Goal: Task Accomplishment & Management: Complete application form

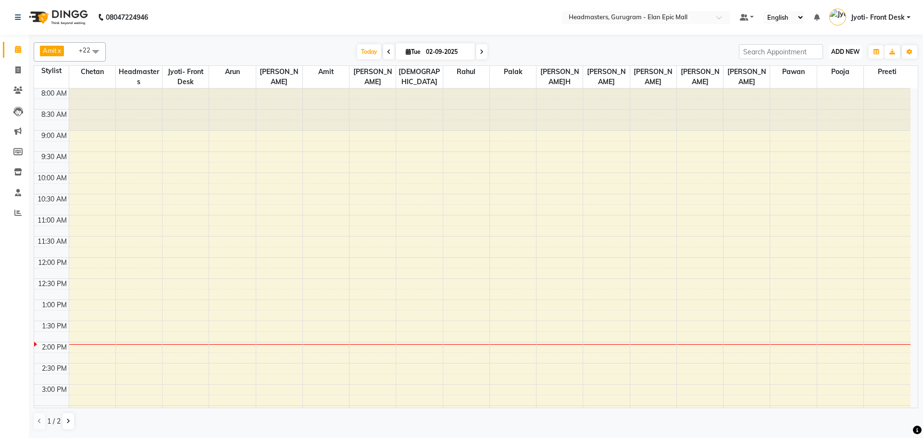
click at [832, 50] on span "ADD NEW" at bounding box center [845, 51] width 28 height 7
click at [806, 84] on link "Add Invoice" at bounding box center [823, 82] width 76 height 12
select select "service"
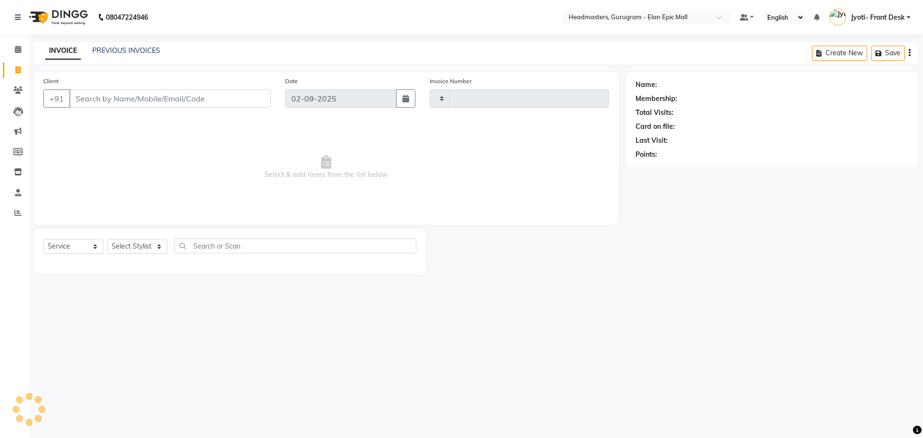
type input "1946"
select select "7499"
click at [138, 245] on select "Select Stylist" at bounding box center [137, 246] width 60 height 15
click at [488, 300] on div "08047224946 Select Location × Headmasters, Gurugram - Elan Epic Mall Default Pa…" at bounding box center [461, 219] width 923 height 438
click at [136, 240] on select "Select Stylist [PERSON_NAME] Amit [PERSON_NAME] [PERSON_NAME] [PERSON_NAME] [PE…" at bounding box center [137, 246] width 60 height 15
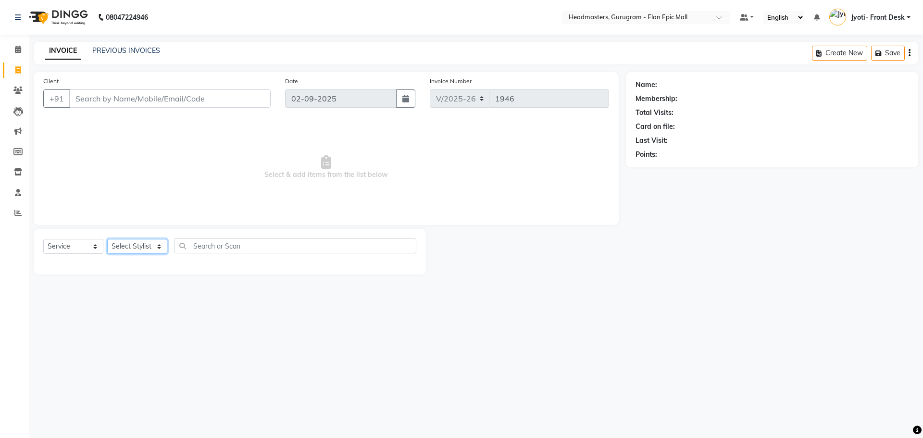
select select "88838"
click at [107, 239] on select "Select Stylist [PERSON_NAME] Amit [PERSON_NAME] [PERSON_NAME] [PERSON_NAME] [PE…" at bounding box center [137, 246] width 60 height 15
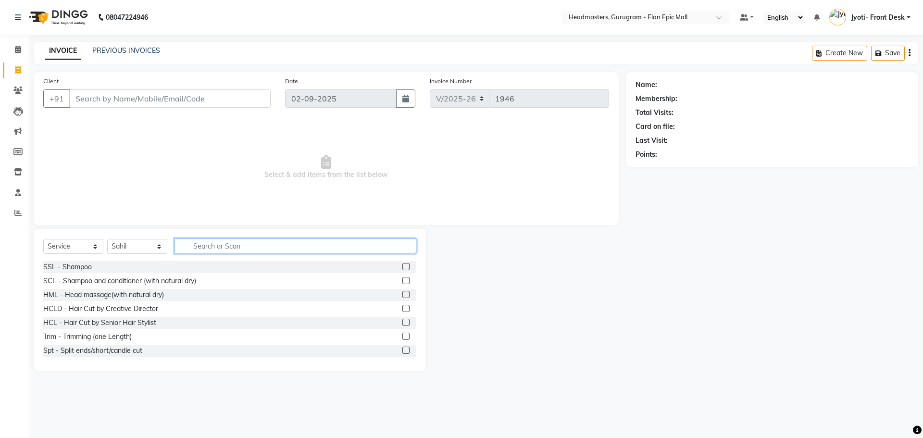
click at [233, 243] on input "text" at bounding box center [295, 245] width 242 height 15
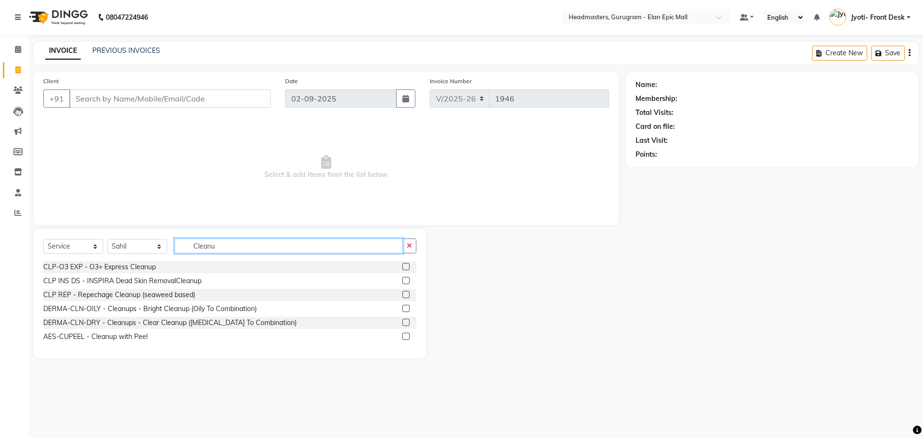
type input "Cleanu"
click at [405, 268] on label at bounding box center [405, 266] width 7 height 7
click at [405, 268] on input "checkbox" at bounding box center [405, 267] width 6 height 6
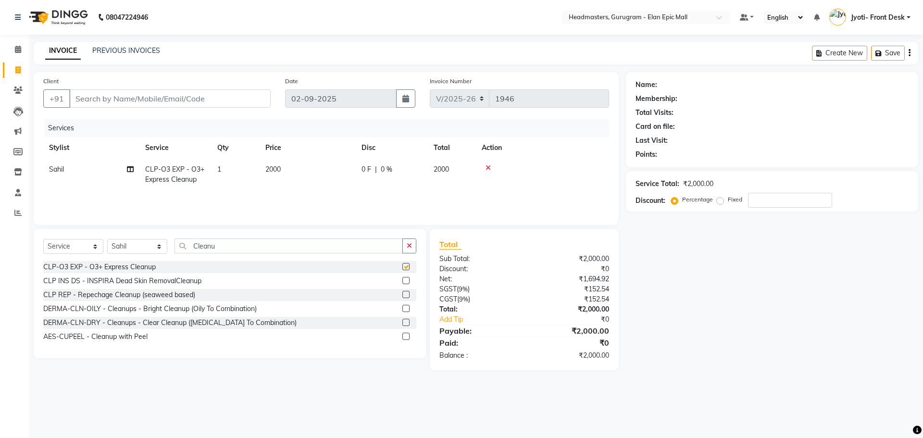
checkbox input "false"
click at [238, 248] on input "Cleanu" at bounding box center [288, 245] width 228 height 15
type input "C"
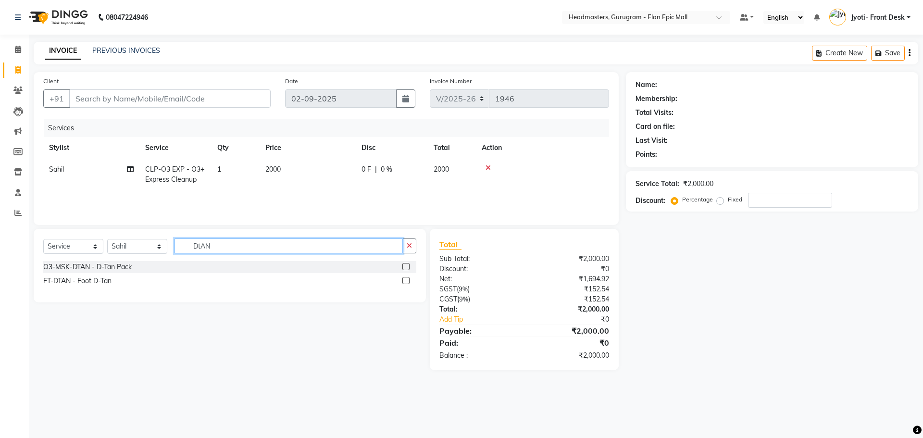
type input "DtAN"
click at [405, 265] on label at bounding box center [405, 266] width 7 height 7
click at [405, 265] on input "checkbox" at bounding box center [405, 267] width 6 height 6
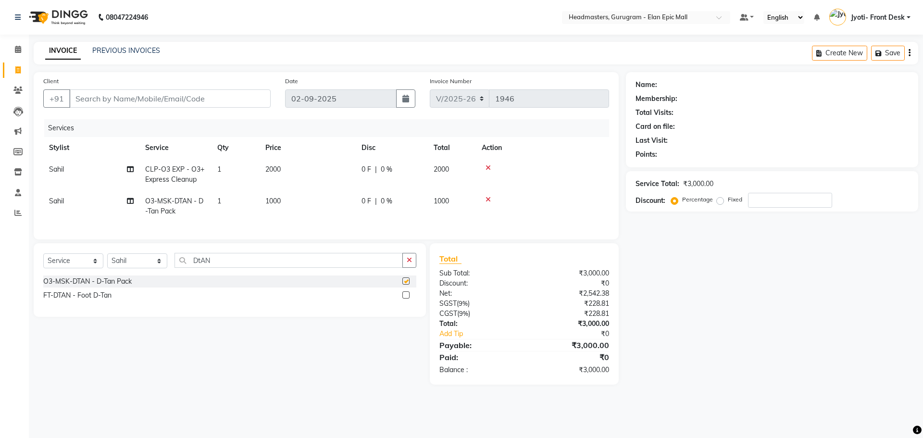
checkbox input "false"
click at [273, 268] on input "DtAN" at bounding box center [288, 260] width 228 height 15
type input "D"
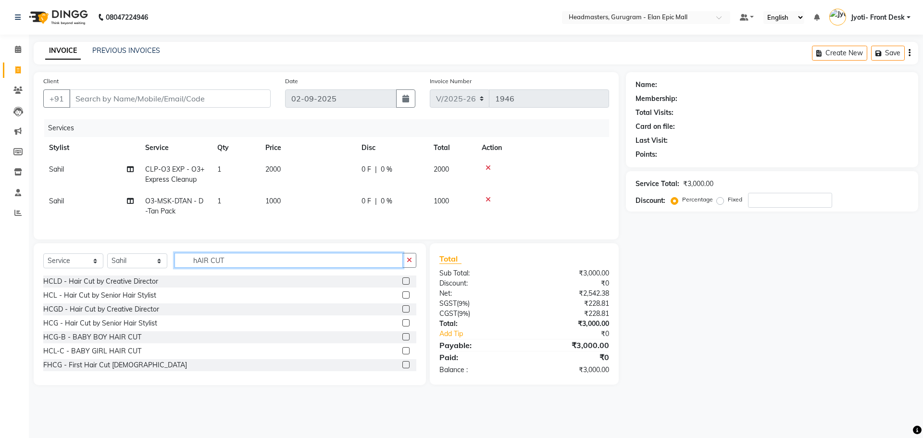
type input "hAIR CUT"
click at [402, 326] on label at bounding box center [405, 322] width 7 height 7
click at [402, 326] on input "checkbox" at bounding box center [405, 323] width 6 height 6
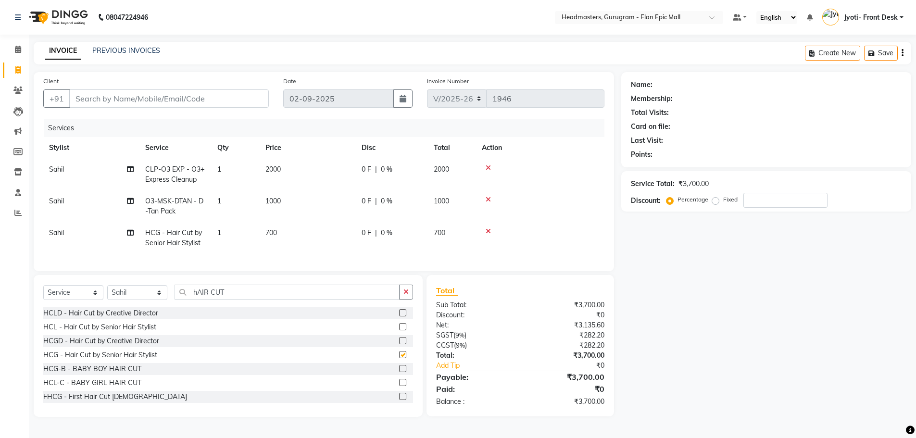
checkbox input "false"
click at [279, 228] on td "700" at bounding box center [308, 238] width 96 height 32
select select "88838"
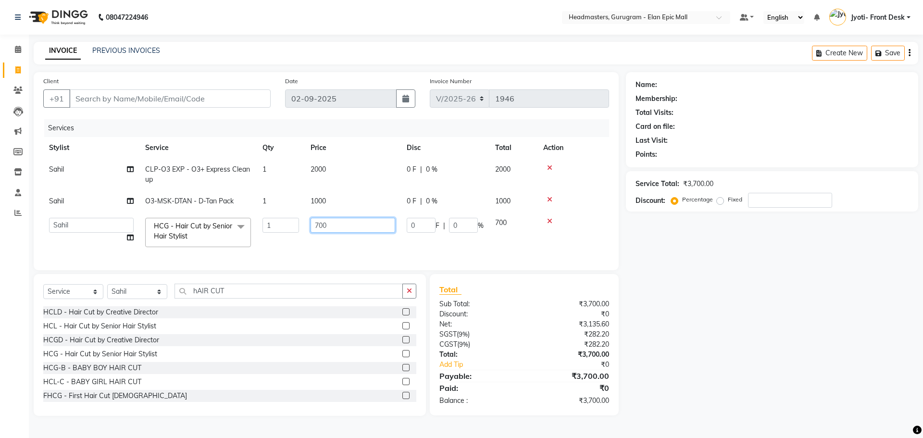
click at [316, 226] on input "700" at bounding box center [352, 225] width 85 height 15
click at [320, 224] on input "700" at bounding box center [352, 225] width 85 height 15
type input "600"
click at [126, 89] on input "Client" at bounding box center [169, 98] width 201 height 18
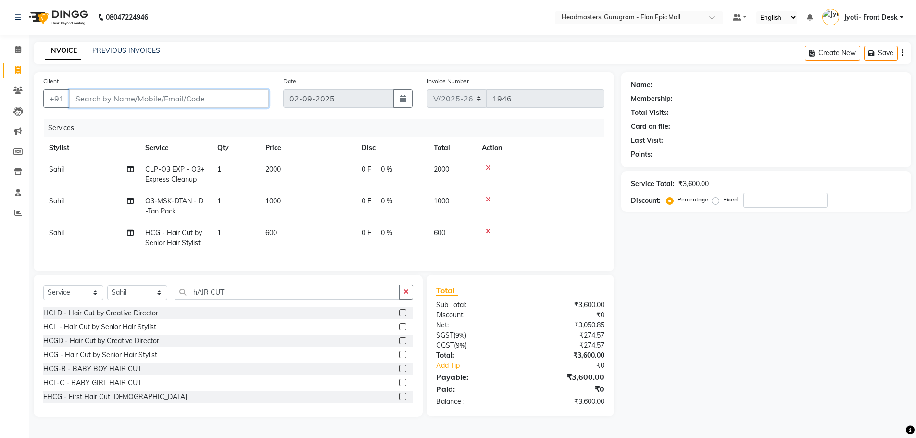
type input "9"
type input "0"
type input "9932784193"
click at [260, 99] on span "Add Client" at bounding box center [244, 99] width 38 height 10
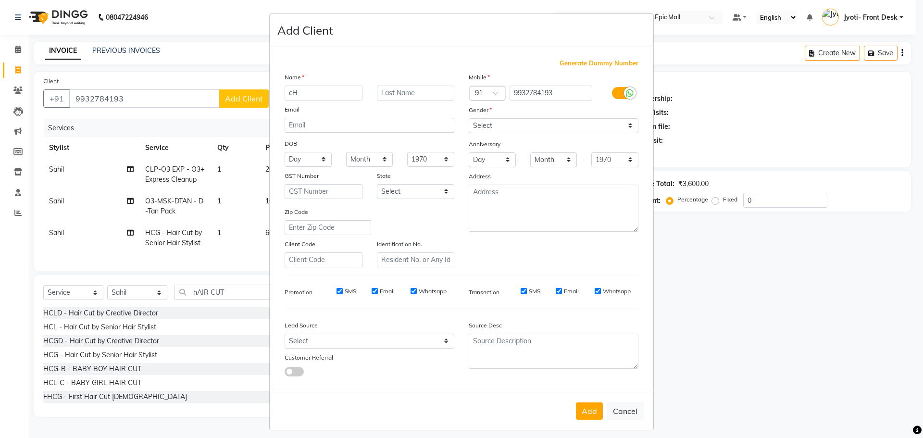
type input "c"
click at [94, 98] on ngb-modal-window "Add Client Generate Dummy Number Name Email DOB Day 01 02 03 04 05 06 07 08 09 …" at bounding box center [461, 219] width 923 height 438
click at [611, 416] on button "Cancel" at bounding box center [624, 411] width 37 height 18
select select
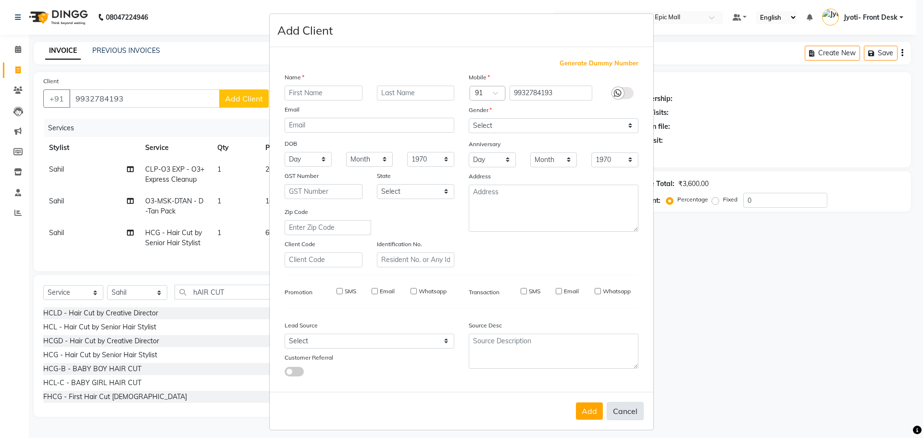
select select
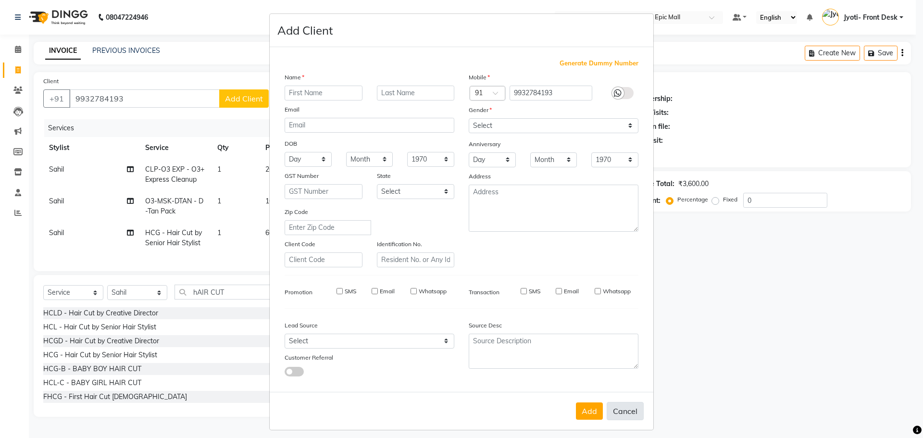
checkbox input "false"
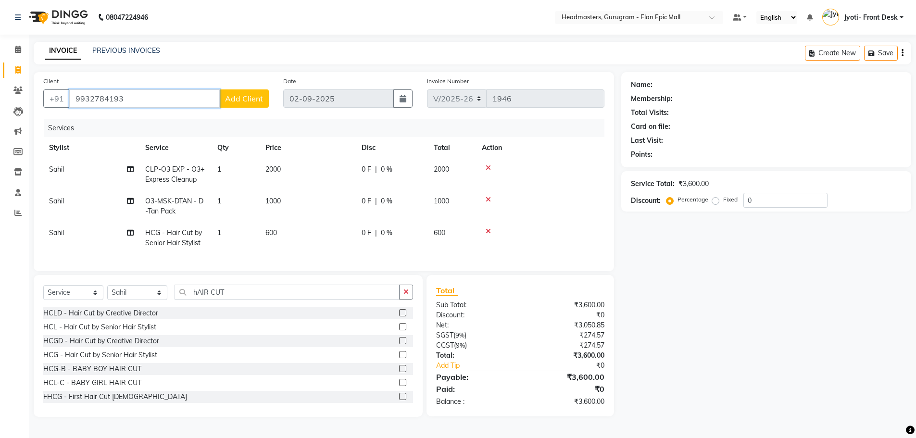
click at [92, 99] on input "9932784193" at bounding box center [144, 98] width 150 height 18
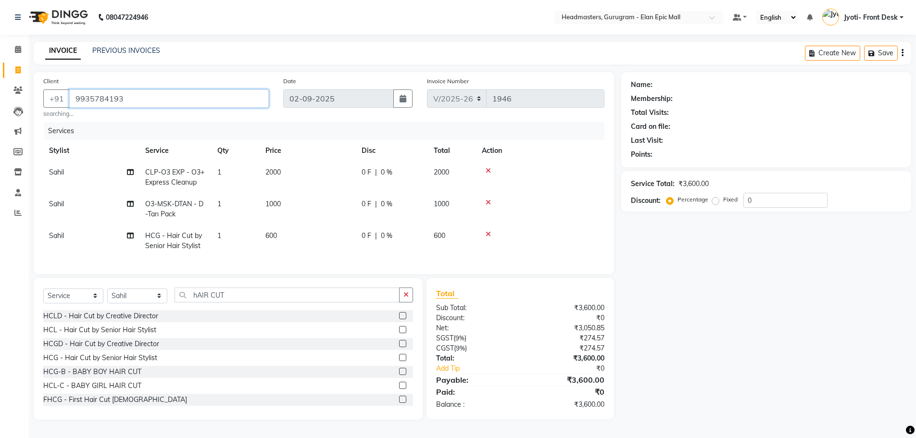
type input "9935784193"
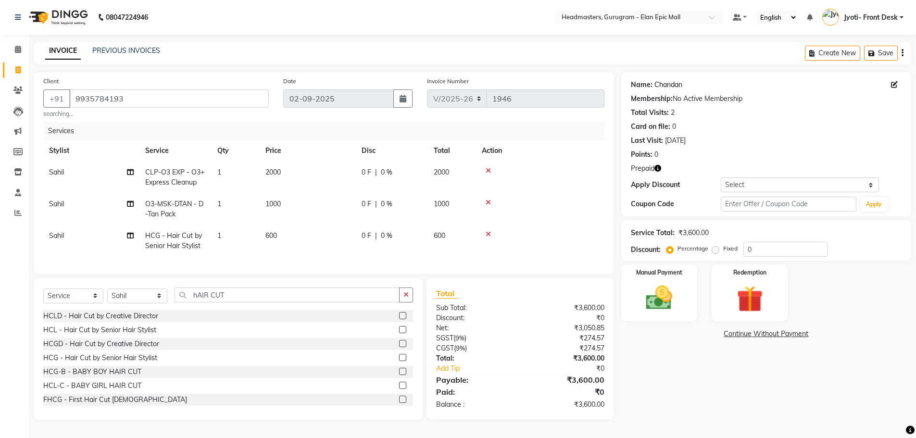
click at [668, 82] on link "Chandan" at bounding box center [668, 85] width 28 height 10
click at [789, 300] on div "Manual Payment Redemption" at bounding box center [766, 292] width 304 height 57
click at [753, 308] on img at bounding box center [749, 299] width 44 height 34
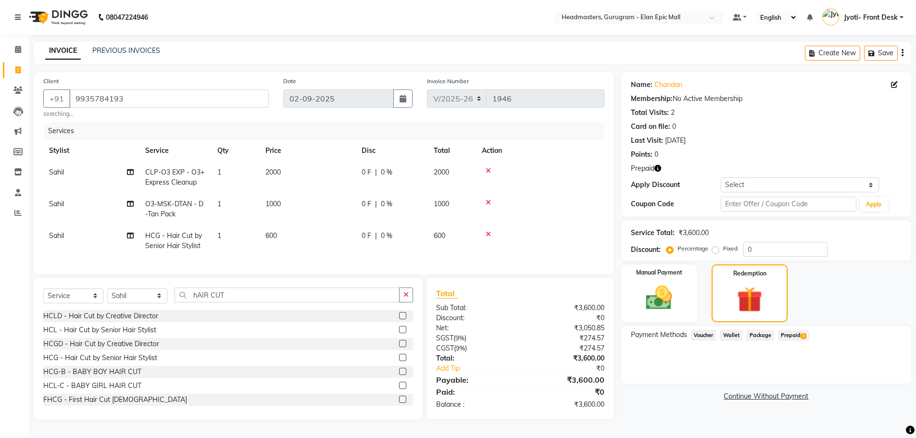
click at [785, 337] on span "Prepaid 1" at bounding box center [793, 335] width 31 height 11
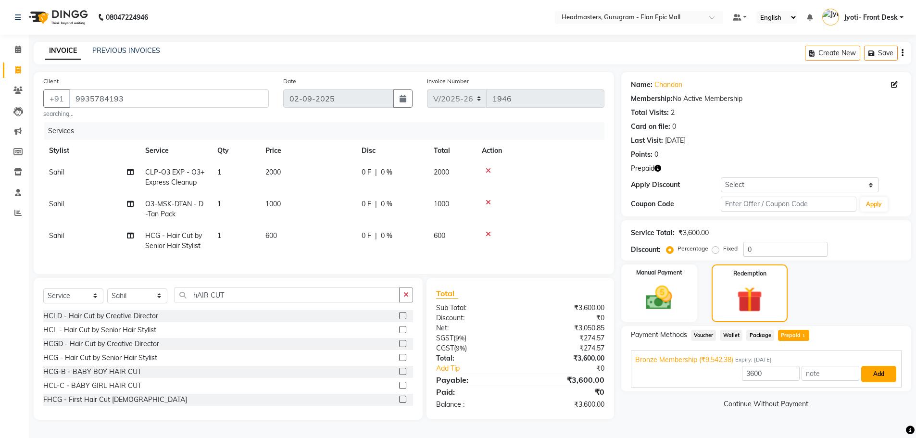
click at [875, 374] on button "Add" at bounding box center [878, 374] width 35 height 16
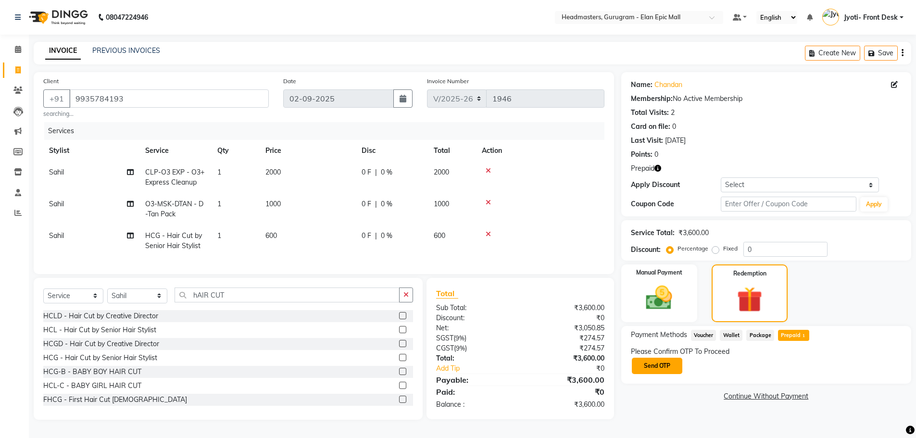
drag, startPoint x: 670, startPoint y: 368, endPoint x: 663, endPoint y: 371, distance: 8.2
click at [669, 368] on button "Send OTP" at bounding box center [656, 366] width 50 height 16
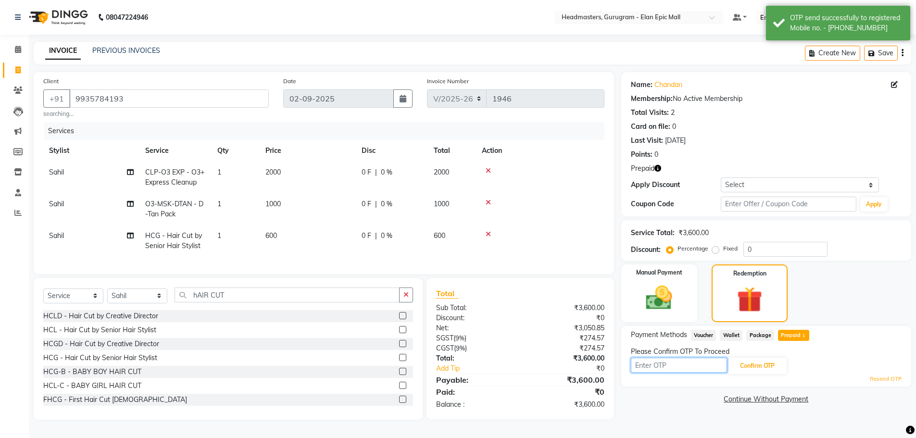
click at [650, 365] on input "text" at bounding box center [679, 365] width 96 height 15
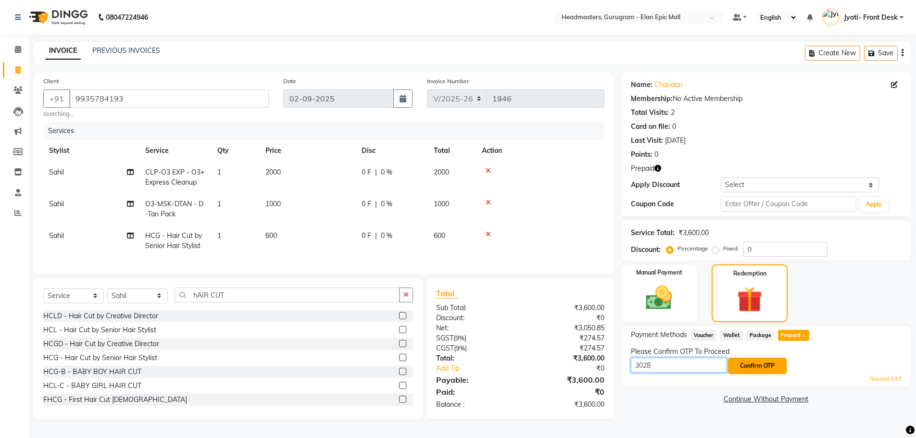
type input "3028"
click at [767, 368] on button "Confirm OTP" at bounding box center [757, 366] width 59 height 16
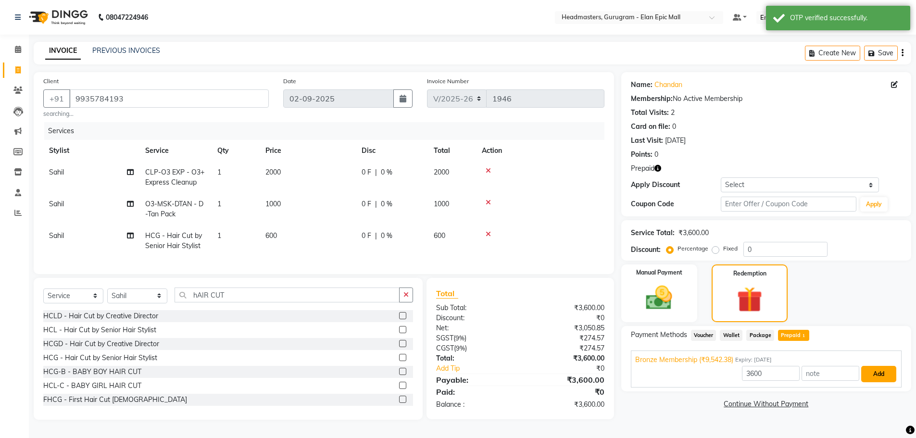
click at [890, 373] on button "Add" at bounding box center [878, 374] width 35 height 16
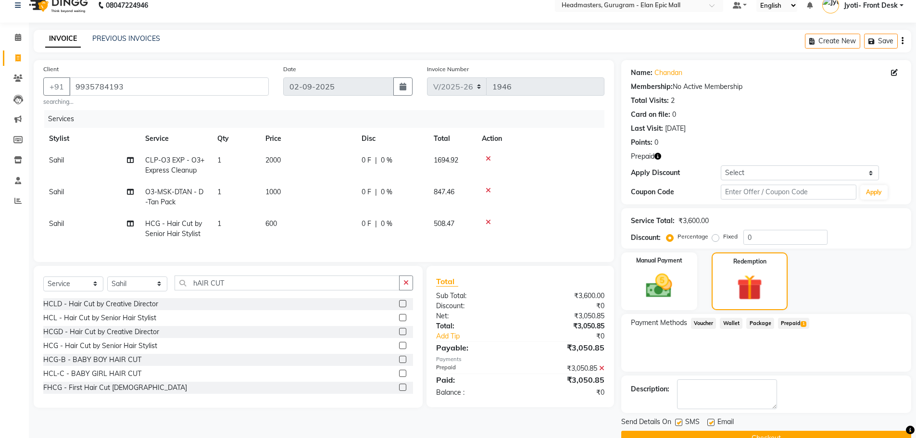
scroll to position [34, 0]
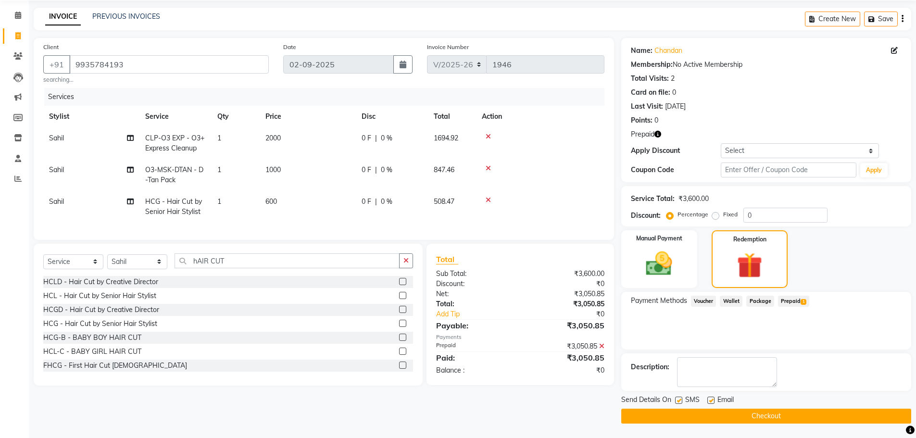
click at [829, 418] on button "Checkout" at bounding box center [766, 415] width 290 height 15
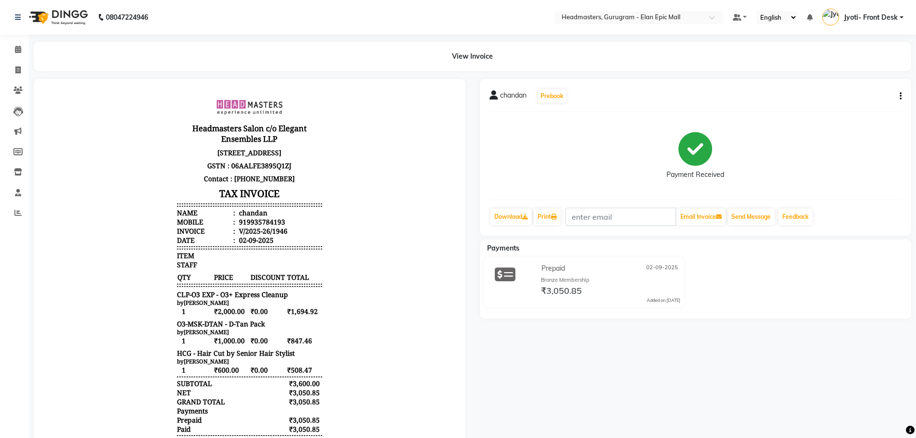
select select "service"
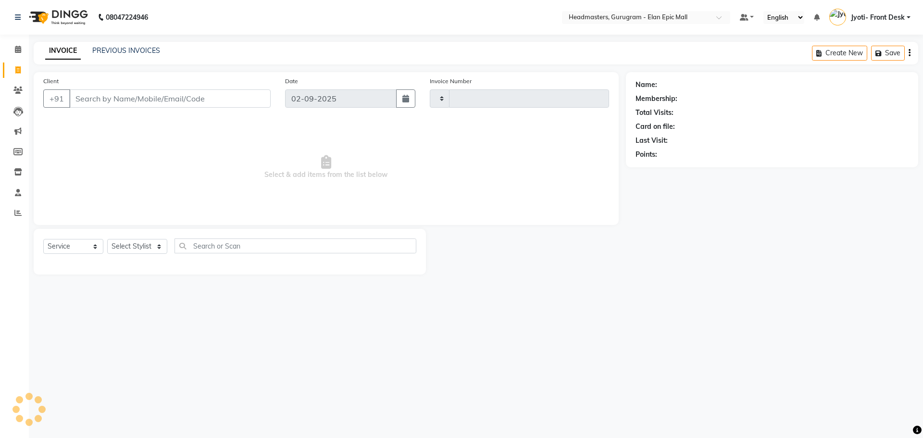
type input "1947"
select select "7499"
click at [133, 242] on select "Select Stylist [PERSON_NAME] Amit [PERSON_NAME] [PERSON_NAME] [PERSON_NAME] [PE…" at bounding box center [137, 246] width 60 height 15
select select "89294"
click at [107, 239] on select "Select Stylist [PERSON_NAME] Amit [PERSON_NAME] [PERSON_NAME] [PERSON_NAME] [PE…" at bounding box center [137, 246] width 60 height 15
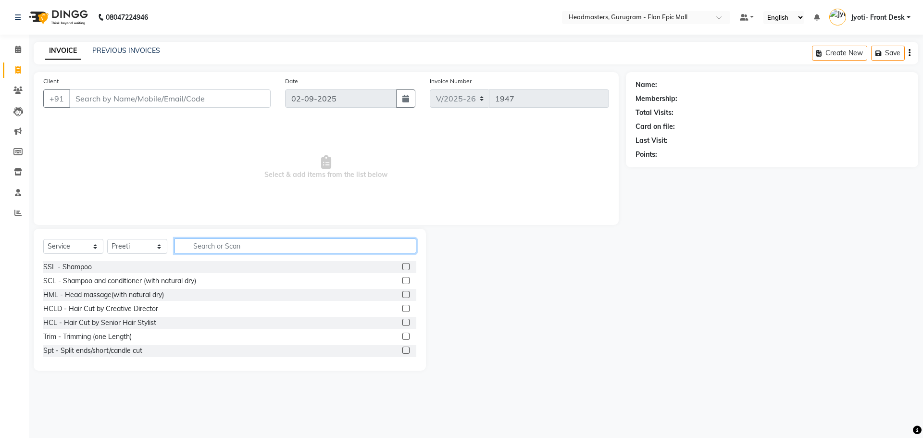
click at [244, 240] on input "text" at bounding box center [295, 245] width 242 height 15
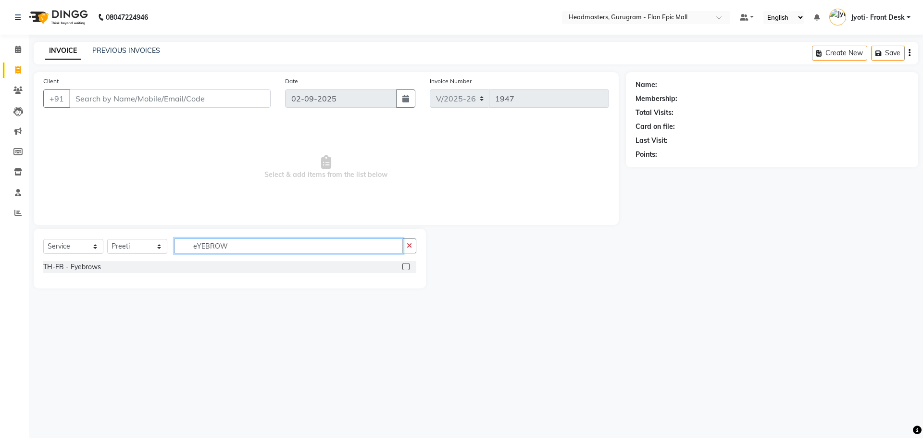
type input "eYEBROW"
click at [407, 265] on label at bounding box center [405, 266] width 7 height 7
click at [407, 265] on input "checkbox" at bounding box center [405, 267] width 6 height 6
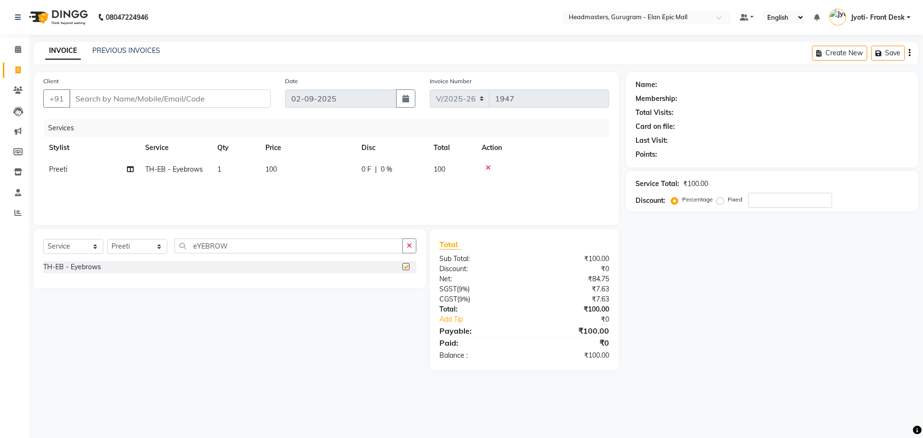
checkbox input "false"
click at [315, 246] on input "eYEBROW" at bounding box center [288, 245] width 228 height 15
type input "e"
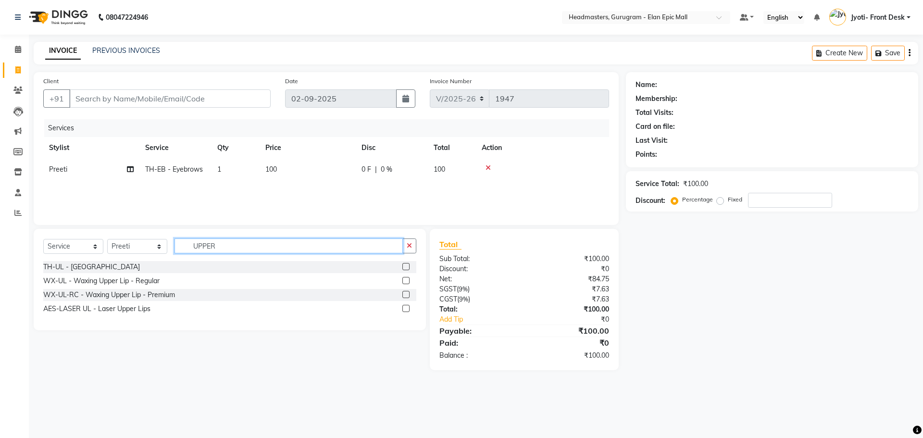
type input "UPPER"
click at [404, 266] on label at bounding box center [405, 266] width 7 height 7
click at [404, 266] on input "checkbox" at bounding box center [405, 267] width 6 height 6
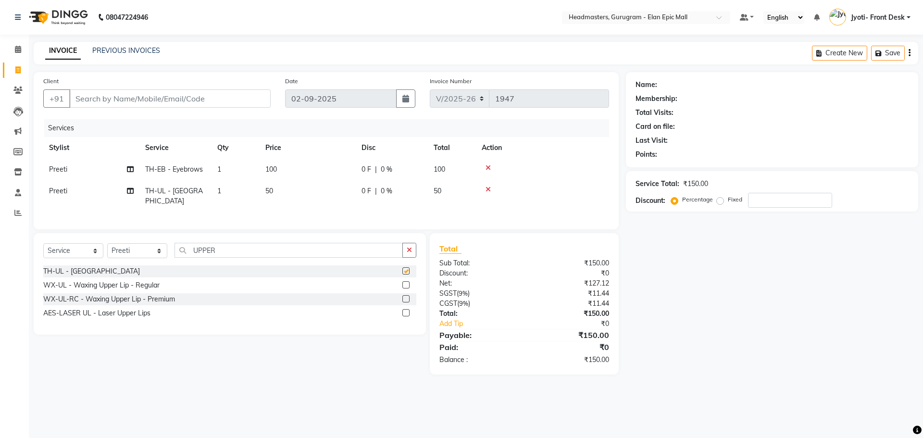
checkbox input "false"
click at [325, 248] on input "UPPER" at bounding box center [288, 250] width 228 height 15
type input "U"
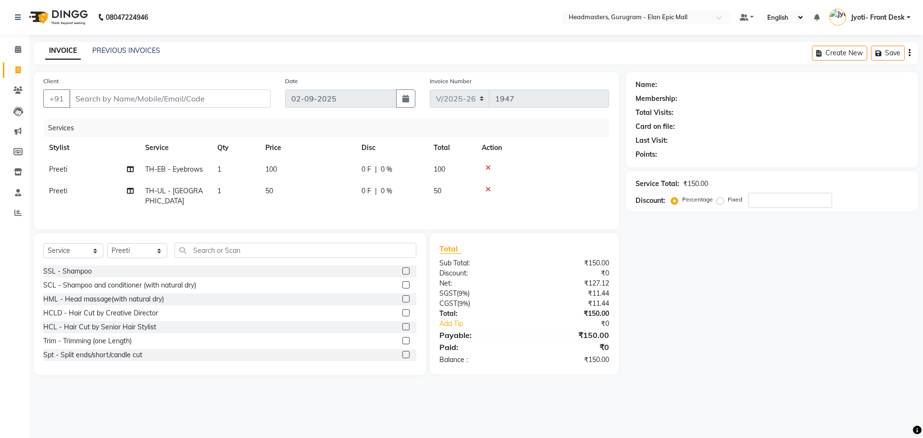
click at [274, 192] on td "50" at bounding box center [308, 196] width 96 height 32
select select "89294"
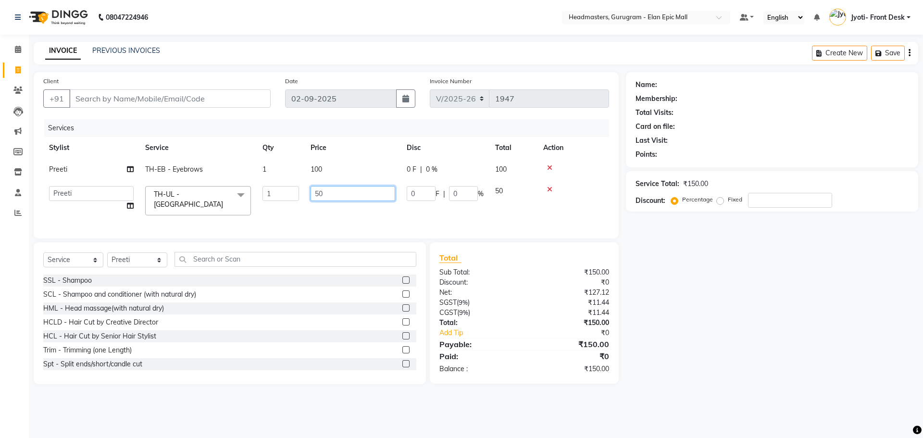
click at [317, 194] on input "50" at bounding box center [352, 193] width 85 height 15
drag, startPoint x: 317, startPoint y: 194, endPoint x: 322, endPoint y: 196, distance: 5.0
click at [322, 196] on input "50" at bounding box center [352, 193] width 85 height 15
click at [319, 192] on input "50" at bounding box center [352, 193] width 85 height 15
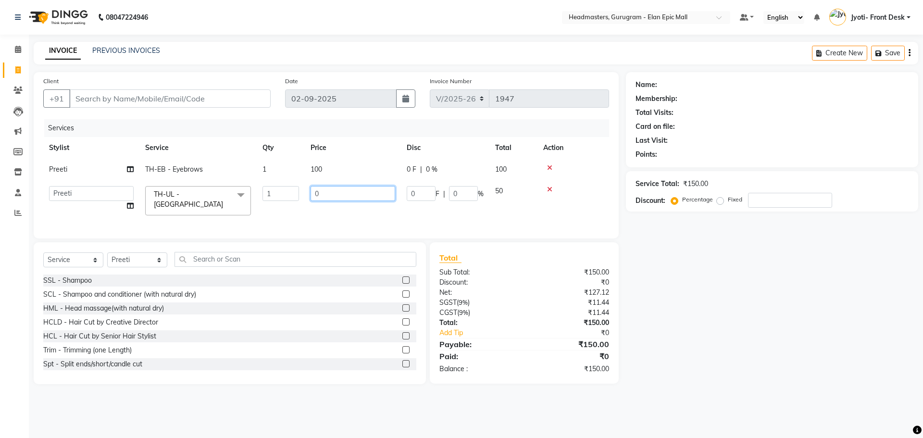
type input "60"
click at [133, 265] on div "Select Service Product Membership Package Voucher Prepaid Gift Card Select Styl…" at bounding box center [230, 313] width 392 height 142
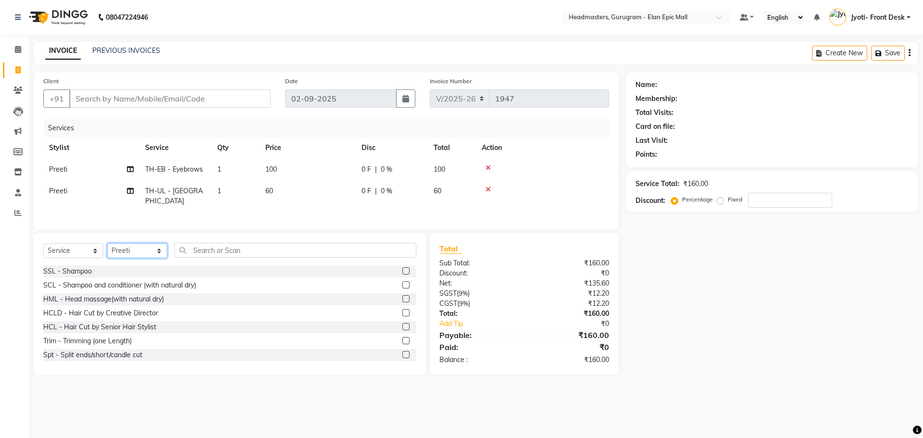
select select "87406"
click at [107, 243] on select "Select Stylist [PERSON_NAME] Amit [PERSON_NAME] [PERSON_NAME] [PERSON_NAME] [PE…" at bounding box center [137, 250] width 60 height 15
click at [252, 246] on input "text" at bounding box center [295, 250] width 242 height 15
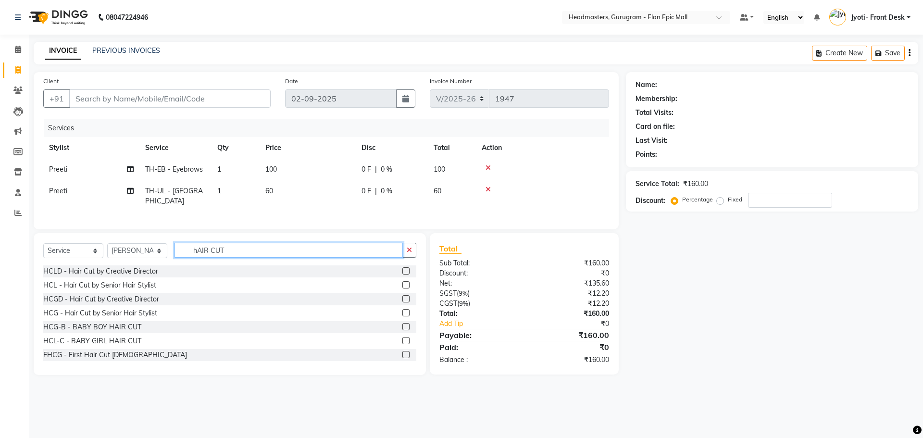
type input "hAIR CUT"
drag, startPoint x: 396, startPoint y: 282, endPoint x: 392, endPoint y: 277, distance: 6.5
click at [402, 281] on label at bounding box center [405, 284] width 7 height 7
click at [402, 282] on input "checkbox" at bounding box center [405, 285] width 6 height 6
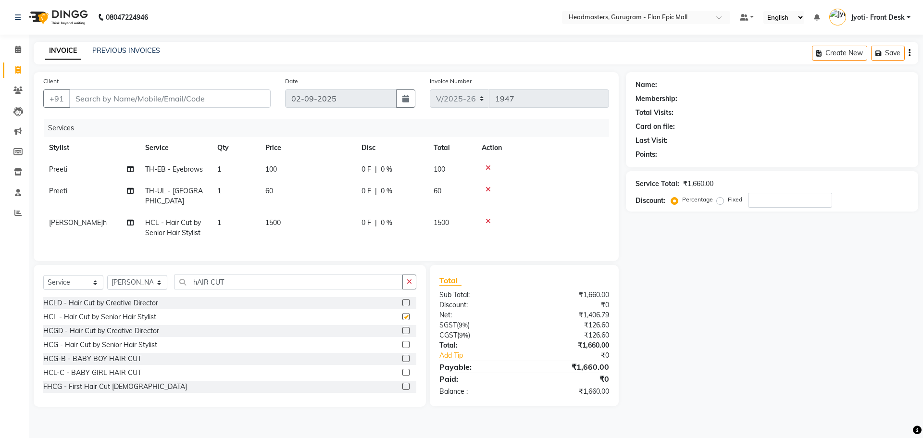
checkbox input "false"
click at [278, 218] on span "1500" at bounding box center [272, 222] width 15 height 9
select select "87406"
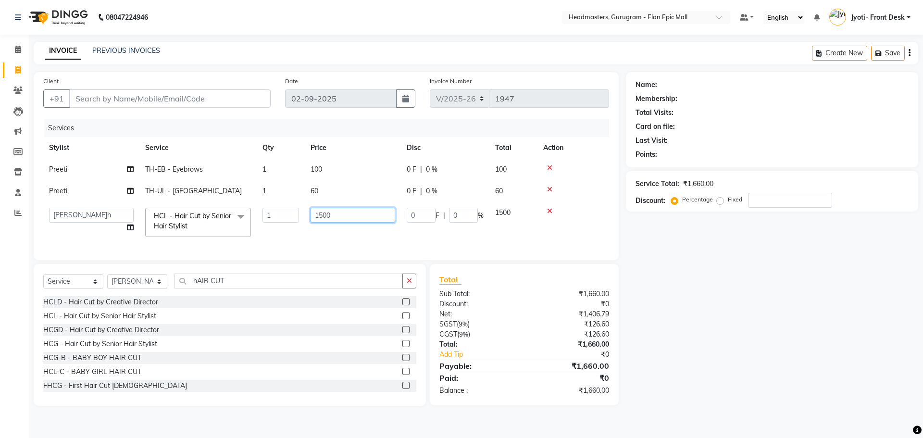
click at [322, 214] on input "1500" at bounding box center [352, 215] width 85 height 15
type input "1200"
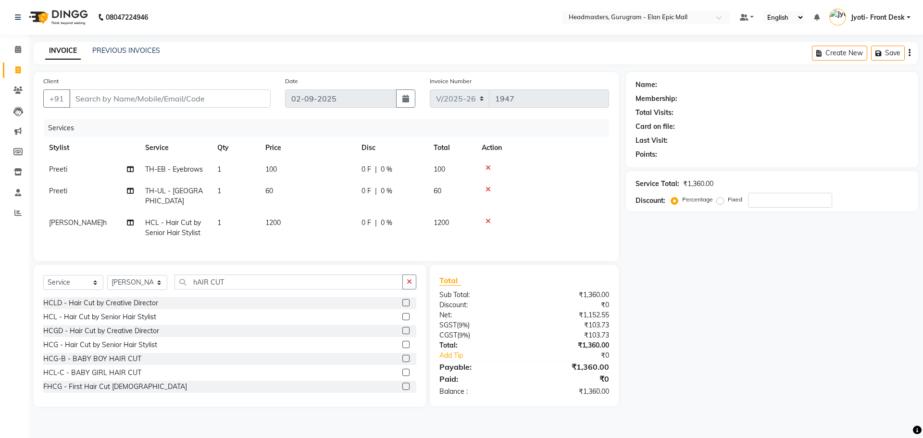
click at [636, 272] on div "Name: Membership: Total Visits: Card on file: Last Visit: Points: Service Total…" at bounding box center [775, 239] width 299 height 334
click at [165, 103] on input "Client" at bounding box center [169, 98] width 201 height 18
type input "8"
type input "0"
type input "8826092727"
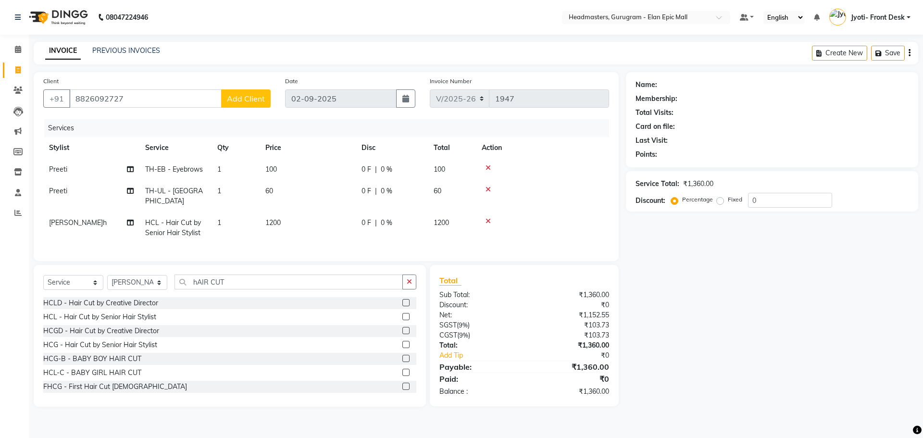
click at [232, 95] on span "Add Client" at bounding box center [246, 99] width 38 height 10
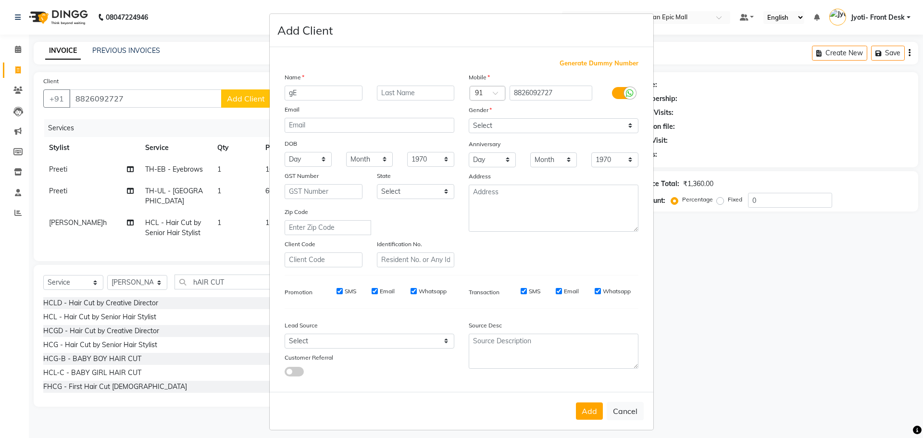
type input "g"
click at [288, 93] on input "geeta" at bounding box center [324, 93] width 78 height 15
type input "Geeta"
drag, startPoint x: 554, startPoint y: 127, endPoint x: 545, endPoint y: 132, distance: 10.3
click at [554, 127] on select "Select [DEMOGRAPHIC_DATA] [DEMOGRAPHIC_DATA] Other Prefer Not To Say" at bounding box center [554, 125] width 170 height 15
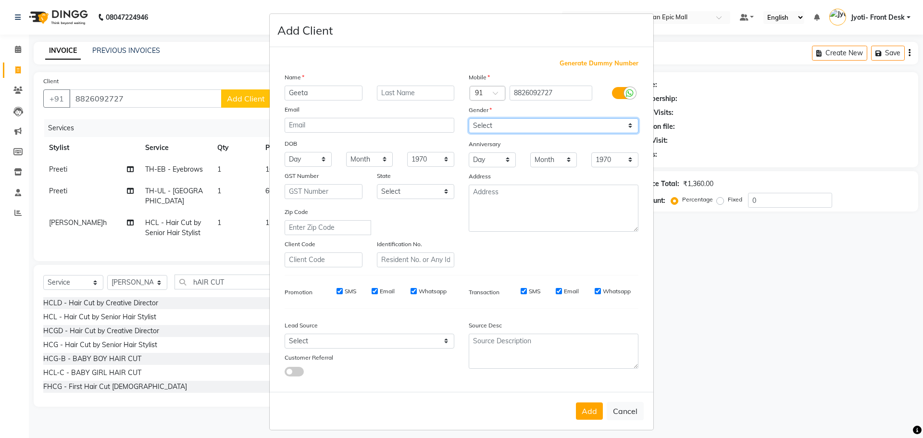
select select "[DEMOGRAPHIC_DATA]"
click at [469, 118] on select "Select [DEMOGRAPHIC_DATA] [DEMOGRAPHIC_DATA] Other Prefer Not To Say" at bounding box center [554, 125] width 170 height 15
click at [584, 407] on button "Add" at bounding box center [589, 410] width 27 height 17
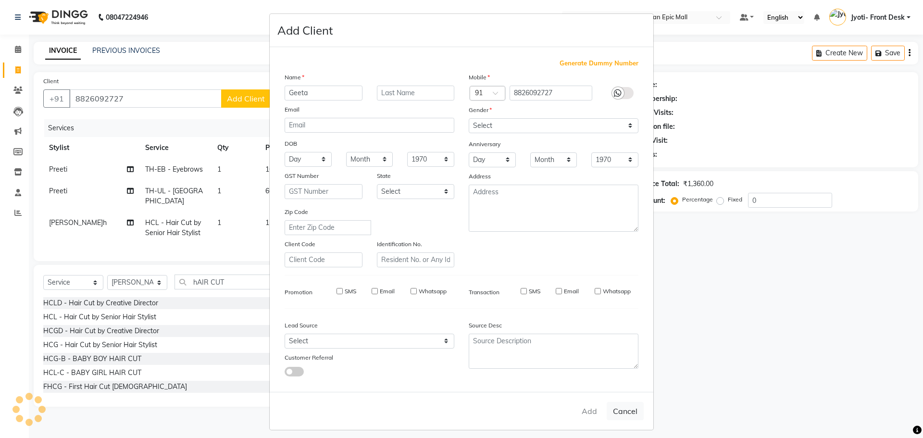
select select
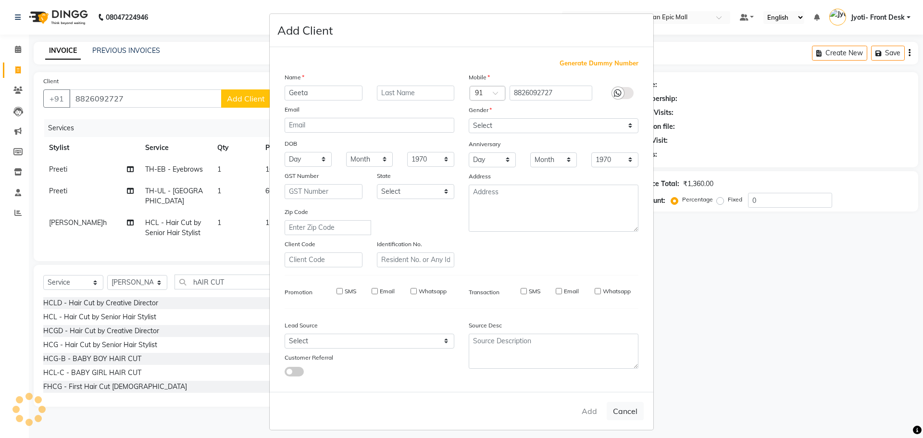
select select
checkbox input "false"
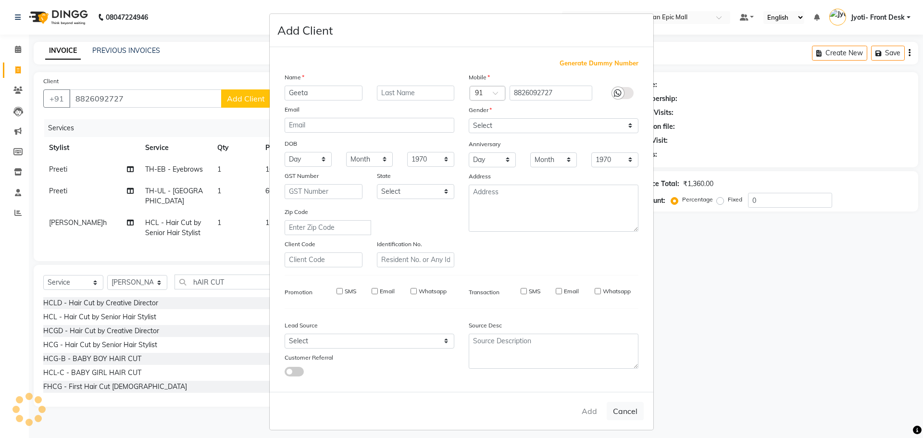
checkbox input "false"
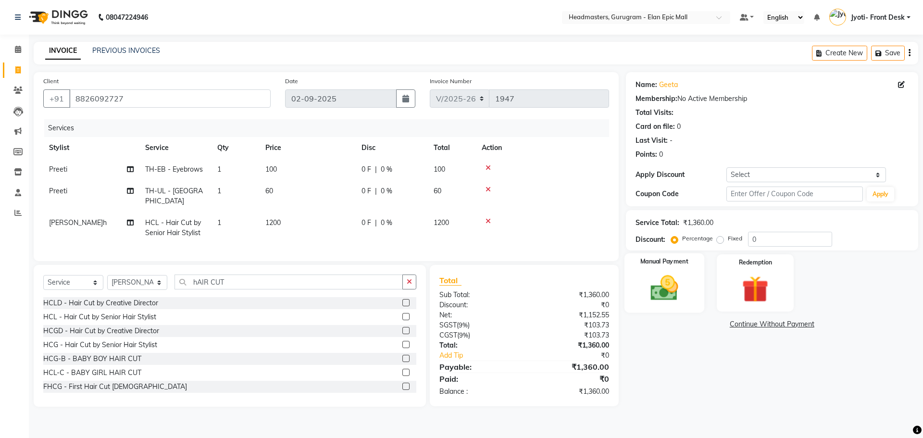
click at [679, 278] on img at bounding box center [664, 288] width 45 height 32
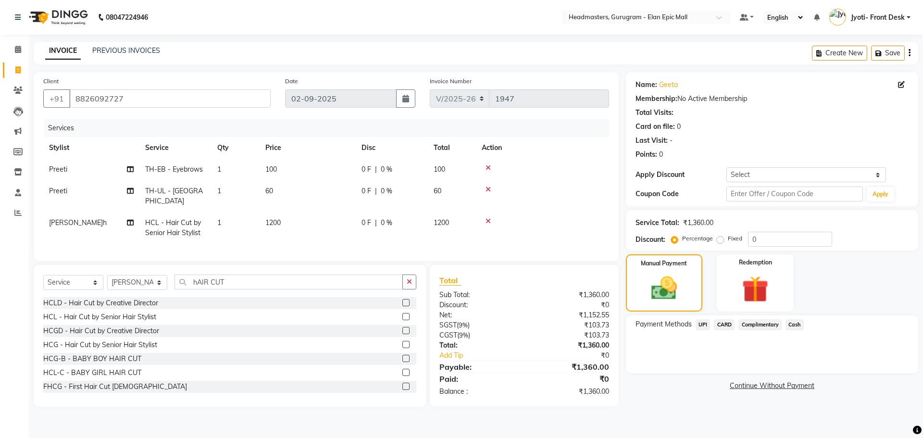
click at [726, 326] on span "CARD" at bounding box center [724, 324] width 21 height 11
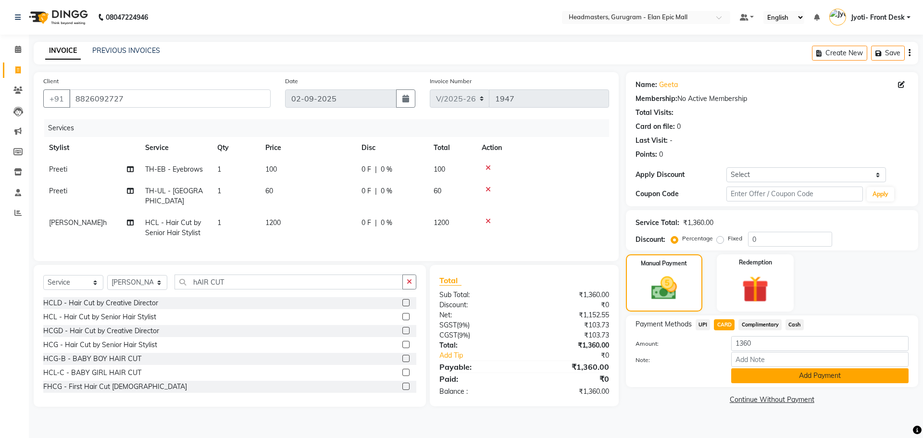
click at [753, 373] on button "Add Payment" at bounding box center [819, 375] width 177 height 15
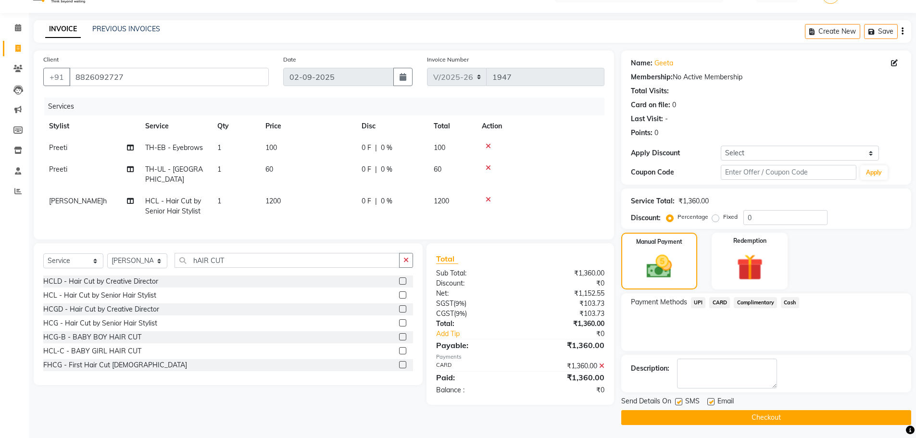
scroll to position [23, 0]
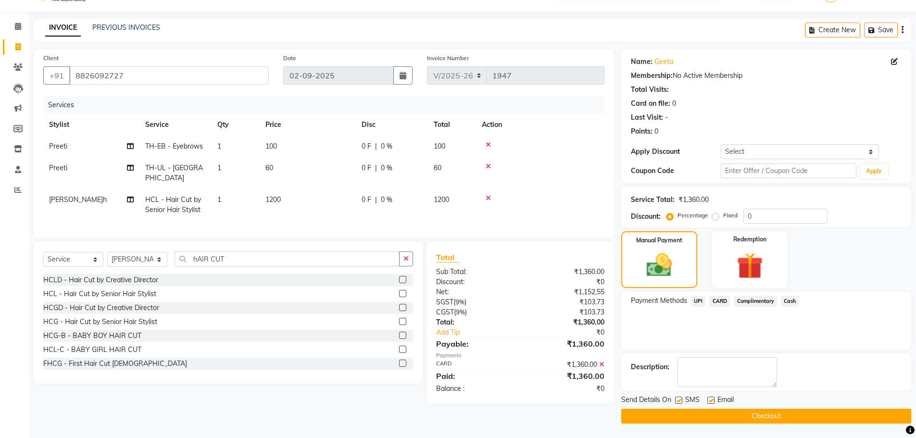
click at [728, 415] on button "Checkout" at bounding box center [766, 415] width 290 height 15
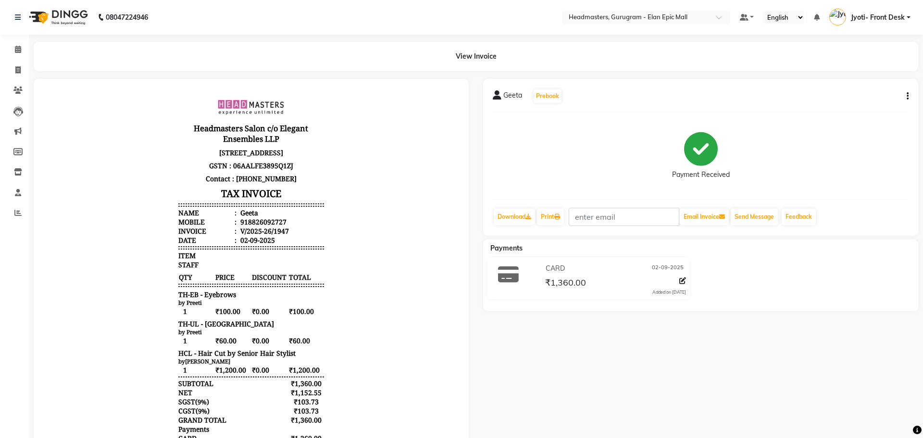
select select "service"
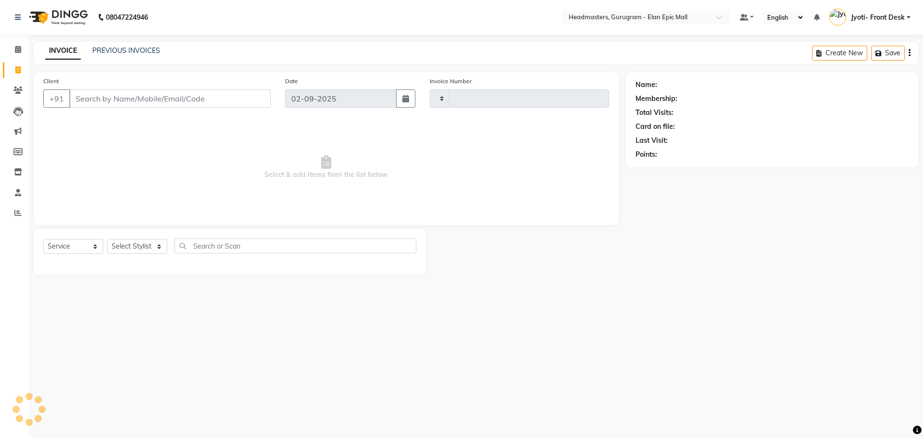
type input "1948"
select select "7499"
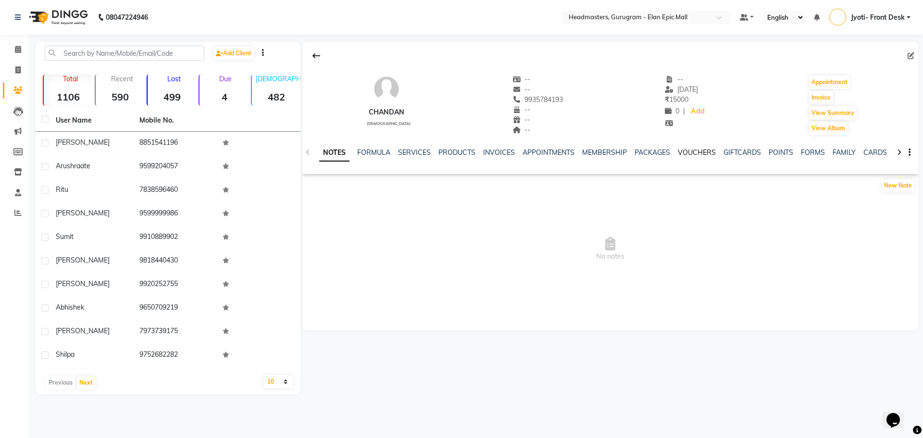
click at [692, 155] on link "VOUCHERS" at bounding box center [697, 152] width 38 height 9
